Goal: Find specific page/section: Find specific page/section

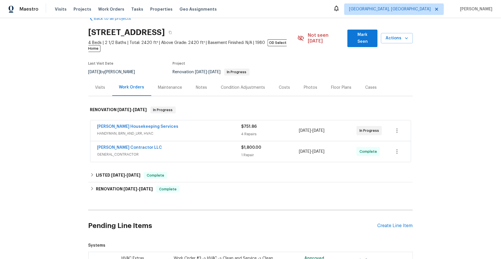
scroll to position [23, 0]
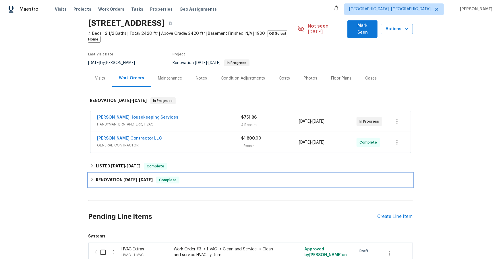
click at [115, 177] on h6 "RENOVATION [DATE] - [DATE]" at bounding box center [124, 180] width 57 height 7
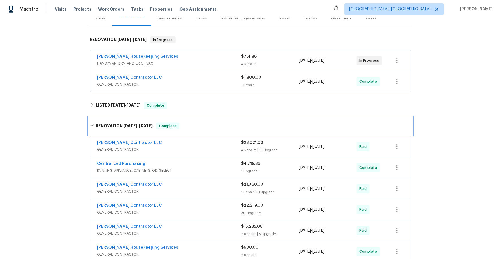
scroll to position [85, 0]
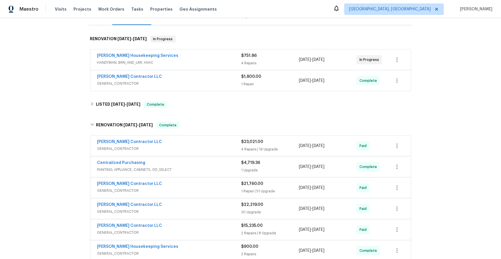
click at [212, 139] on div "[PERSON_NAME] Contractor LLC" at bounding box center [169, 142] width 144 height 7
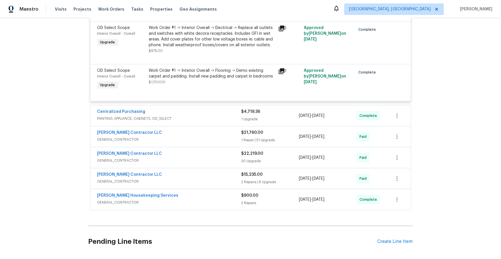
scroll to position [1070, 0]
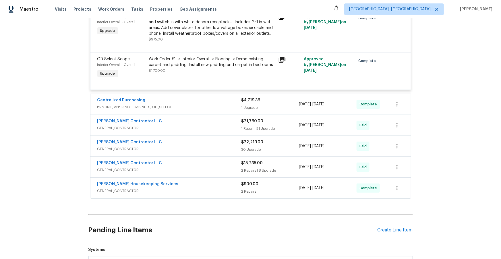
click at [188, 130] on div "[PERSON_NAME] Contractor LLC GENERAL_CONTRACTOR" at bounding box center [169, 125] width 144 height 14
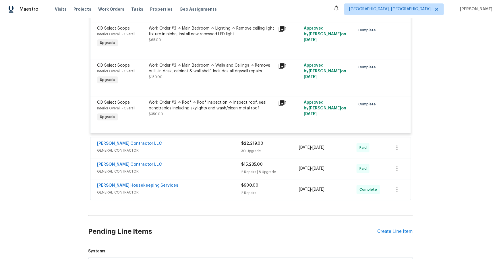
scroll to position [3047, 0]
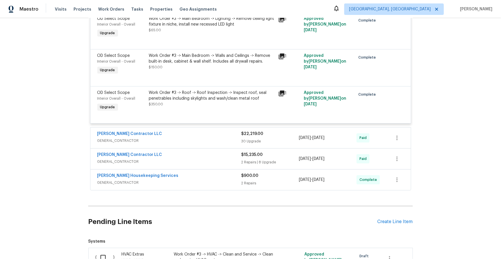
click at [184, 138] on div "[PERSON_NAME] Contractor LLC" at bounding box center [169, 134] width 144 height 7
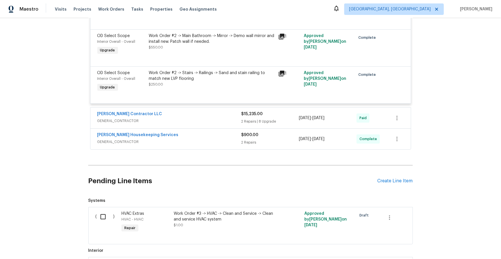
scroll to position [4227, 0]
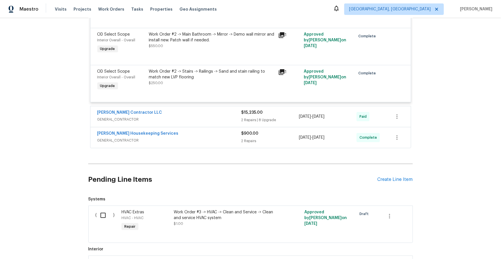
click at [196, 122] on span "GENERAL_CONTRACTOR" at bounding box center [169, 120] width 144 height 6
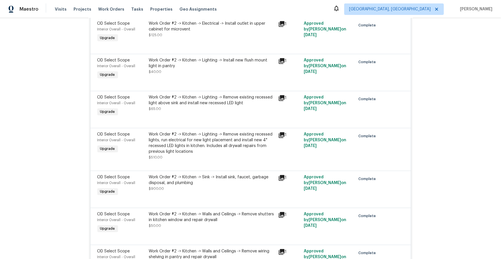
scroll to position [3554, 0]
